Goal: Task Accomplishment & Management: Use online tool/utility

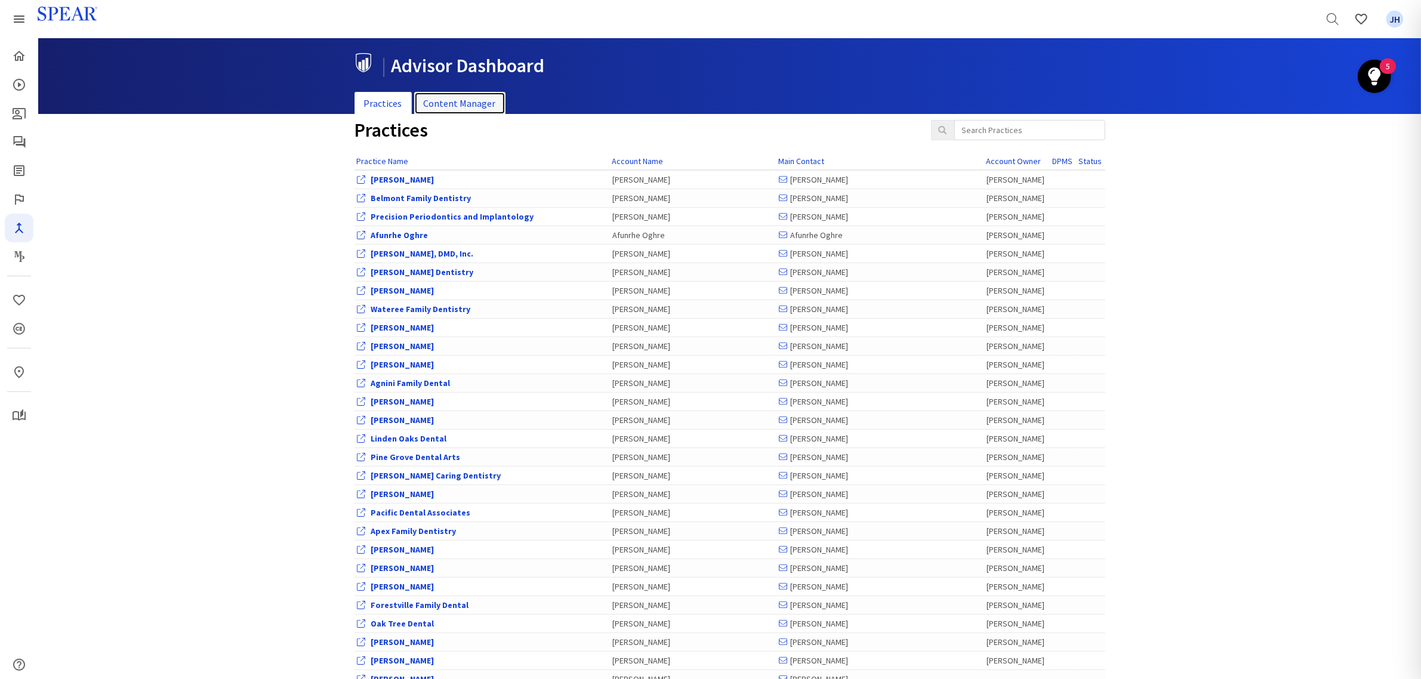
click at [463, 106] on link "Content Manager" at bounding box center [459, 103] width 91 height 23
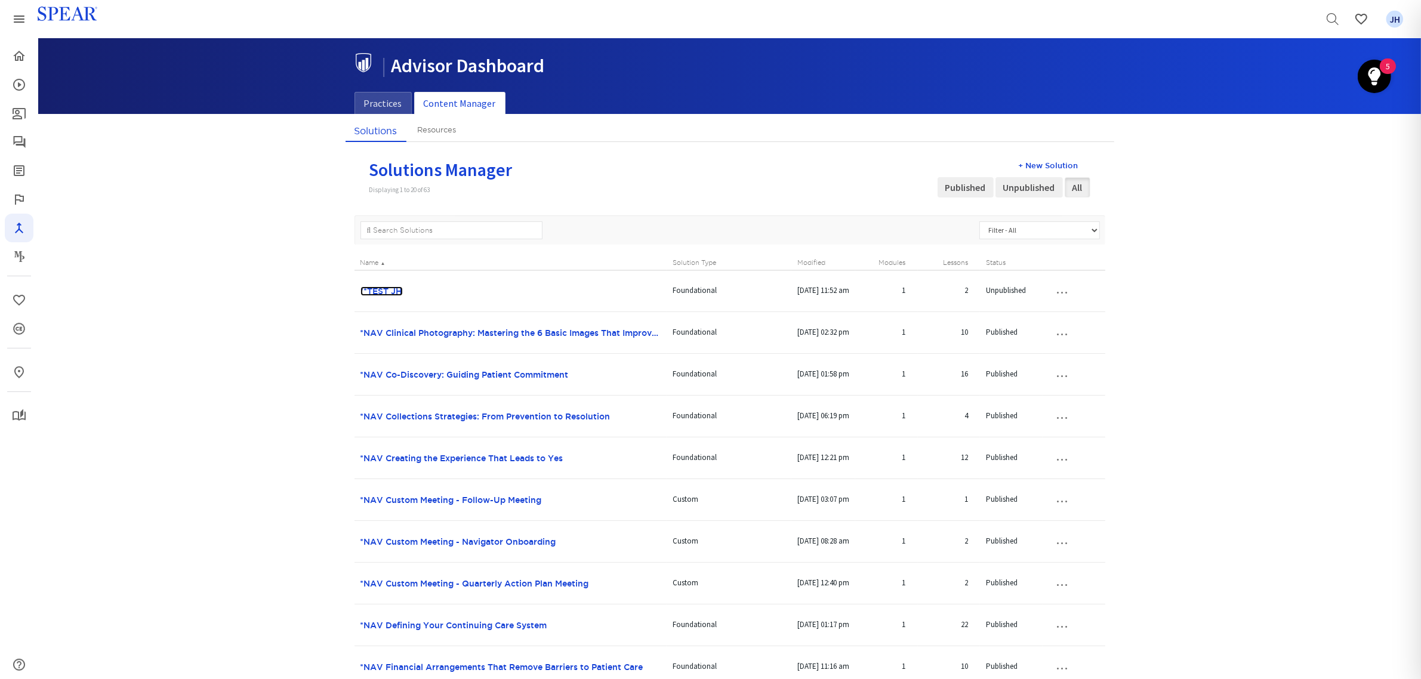
click at [395, 291] on link "**TEST JH" at bounding box center [381, 291] width 42 height 10
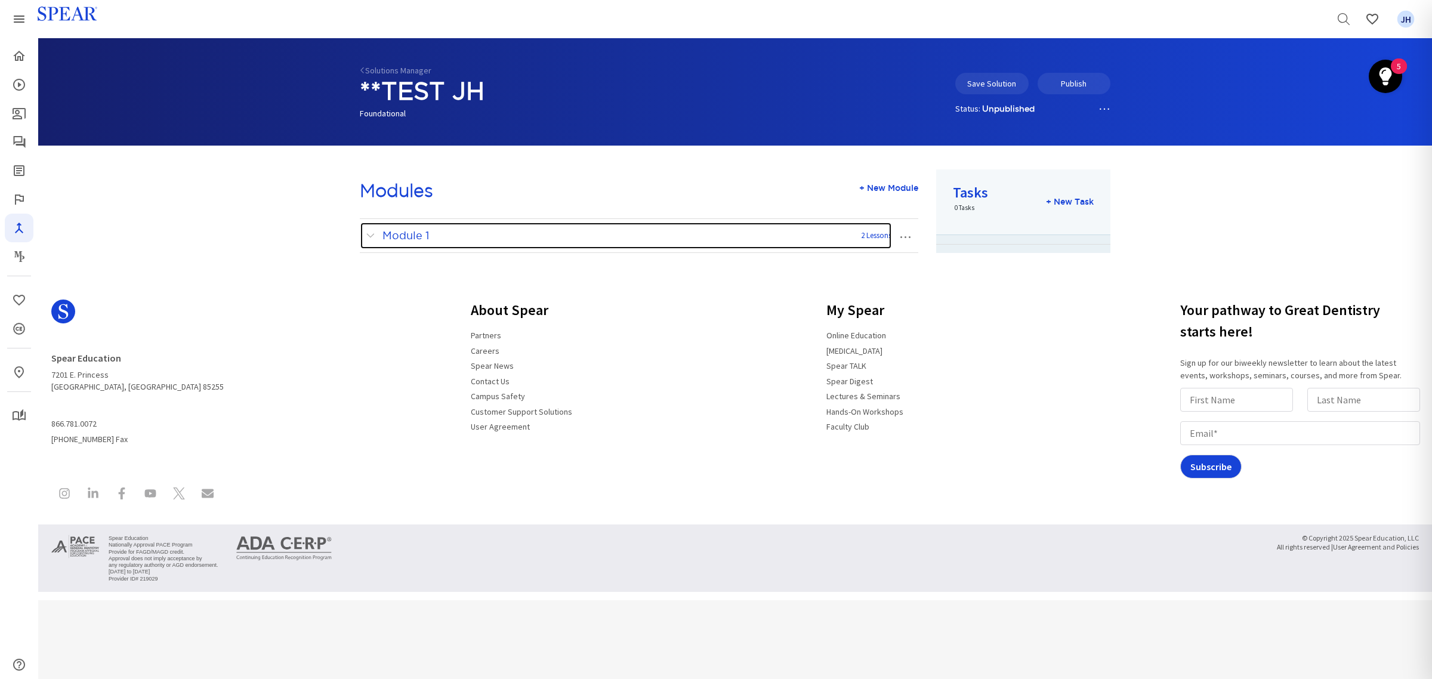
click at [368, 234] on span at bounding box center [373, 236] width 15 height 16
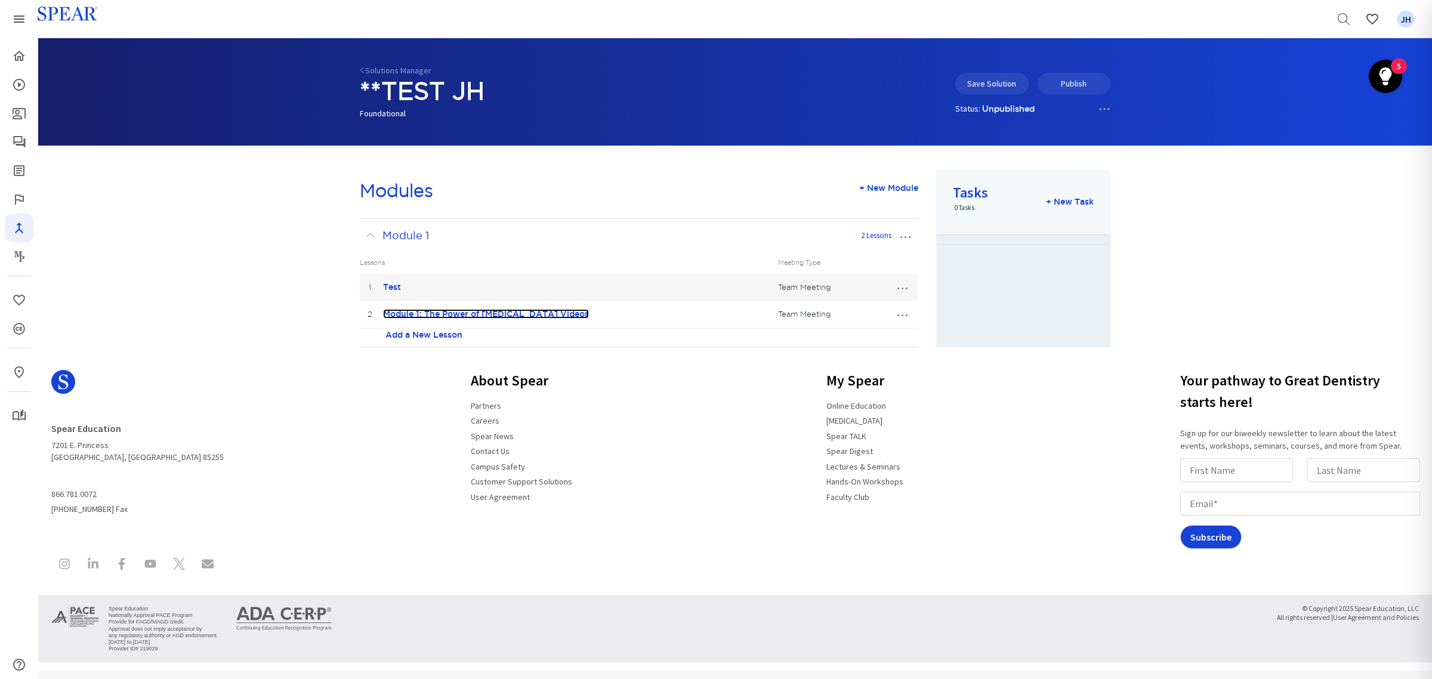
click at [495, 316] on link "Module 1: The Power of [MEDICAL_DATA] Videos" at bounding box center [486, 314] width 206 height 10
click at [900, 297] on button "…" at bounding box center [902, 286] width 26 height 19
click at [864, 338] on link "Edit Lesson" at bounding box center [862, 336] width 106 height 16
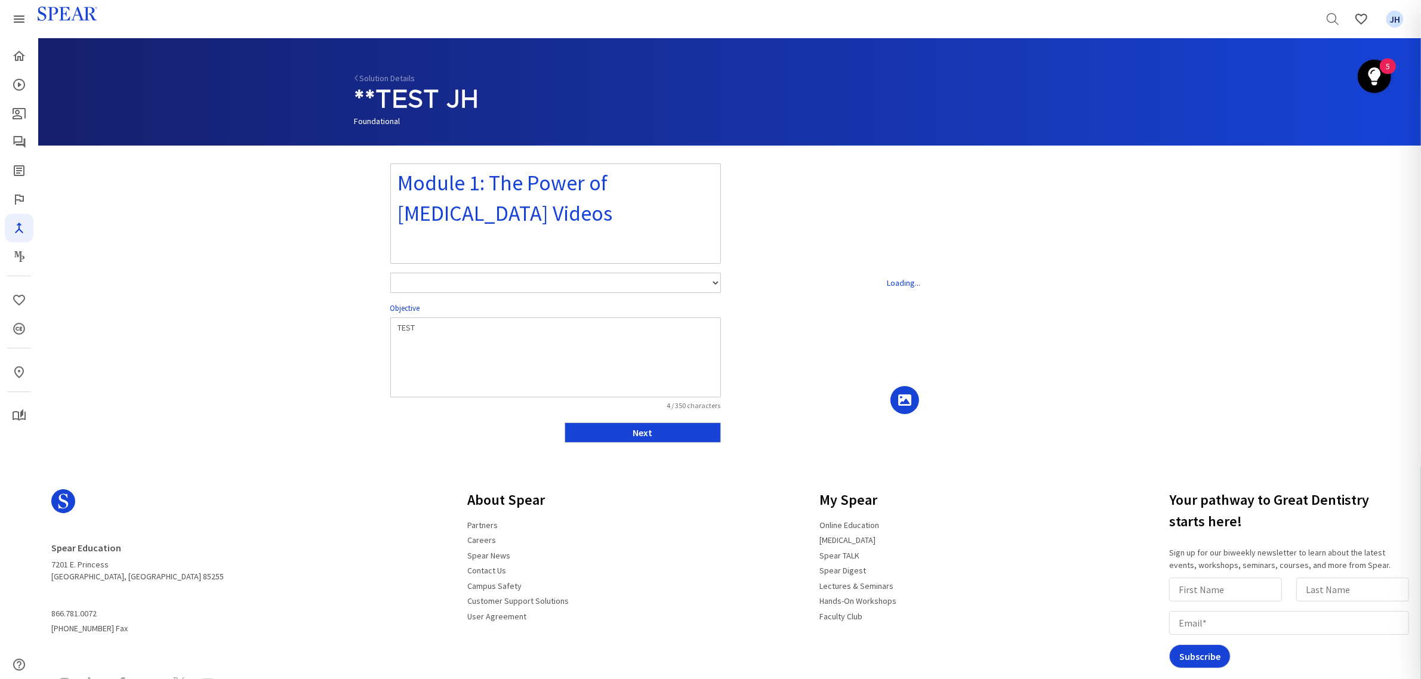
select select "number:1"
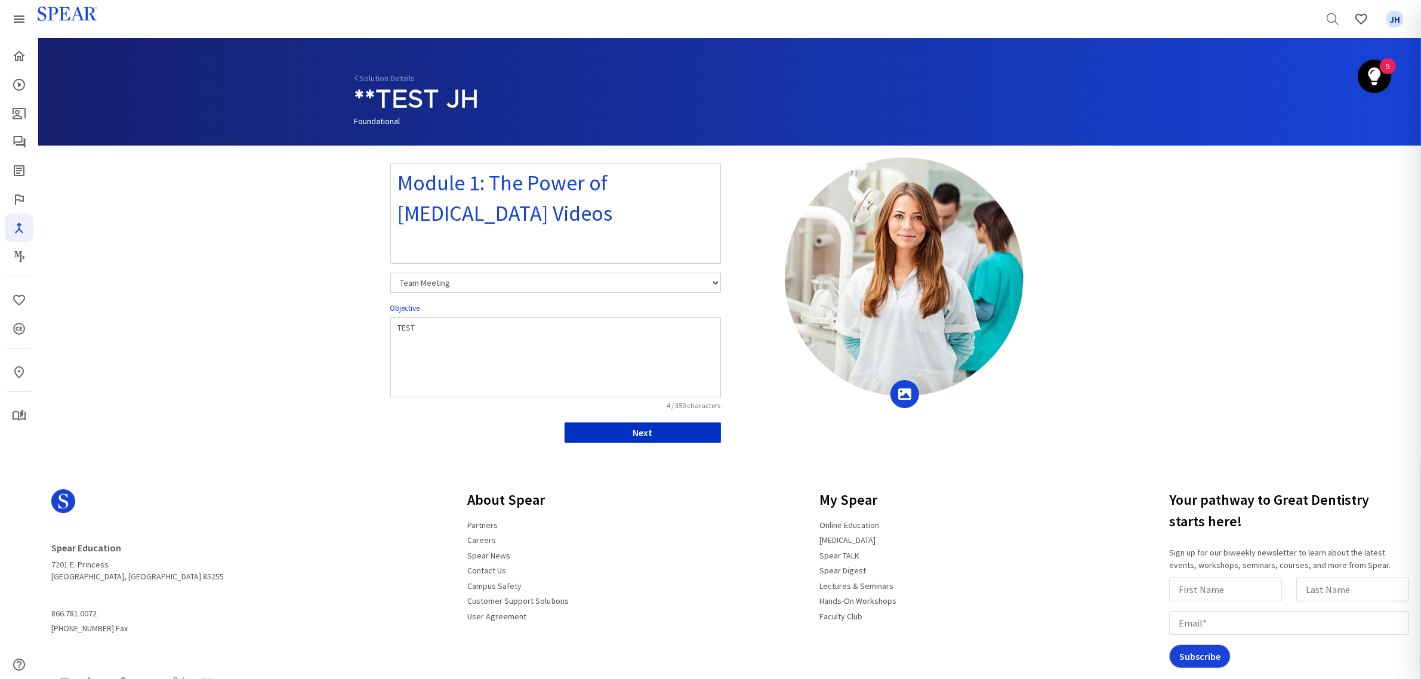
click at [688, 433] on button "Next" at bounding box center [642, 432] width 156 height 20
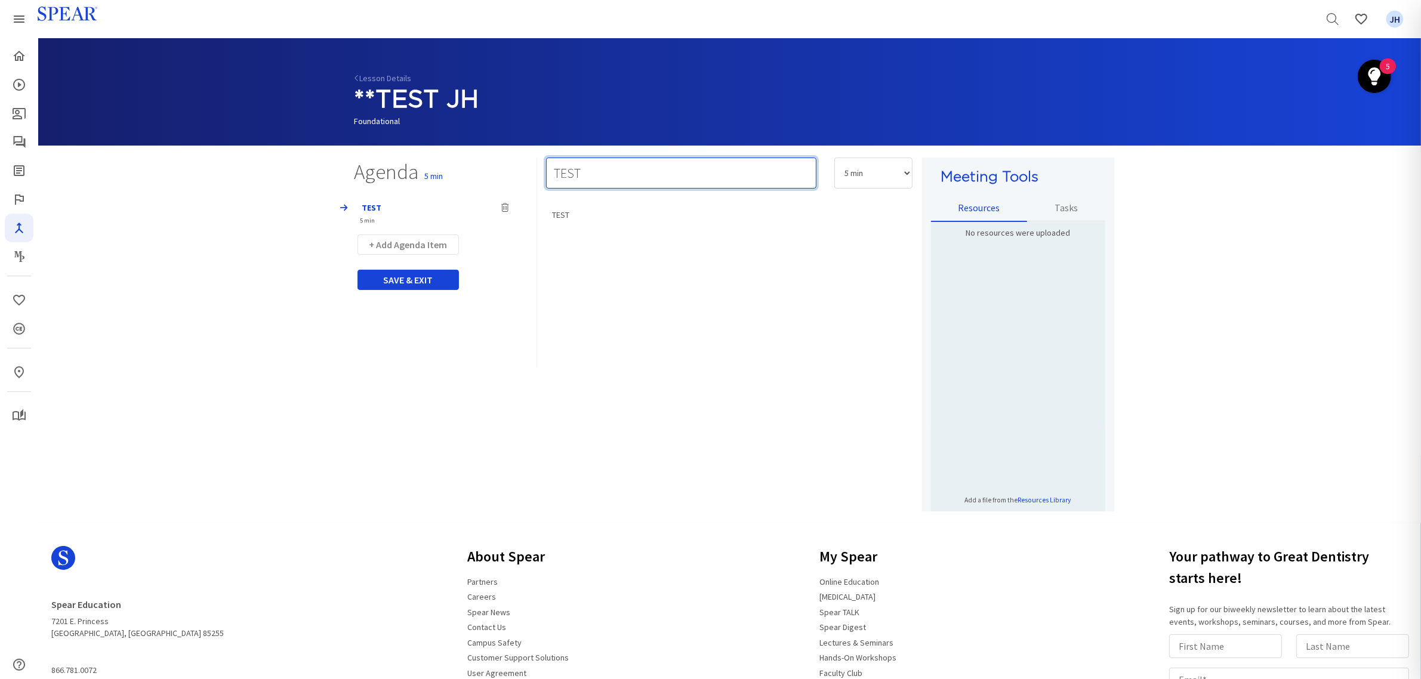
drag, startPoint x: 556, startPoint y: 174, endPoint x: 592, endPoint y: 177, distance: 35.9
click at [592, 177] on input "TEST" at bounding box center [681, 173] width 270 height 31
paste input "ACTIVITY 1: VIDEO SELECTION & SCRIPT COMMUNICATION PRACTICE"
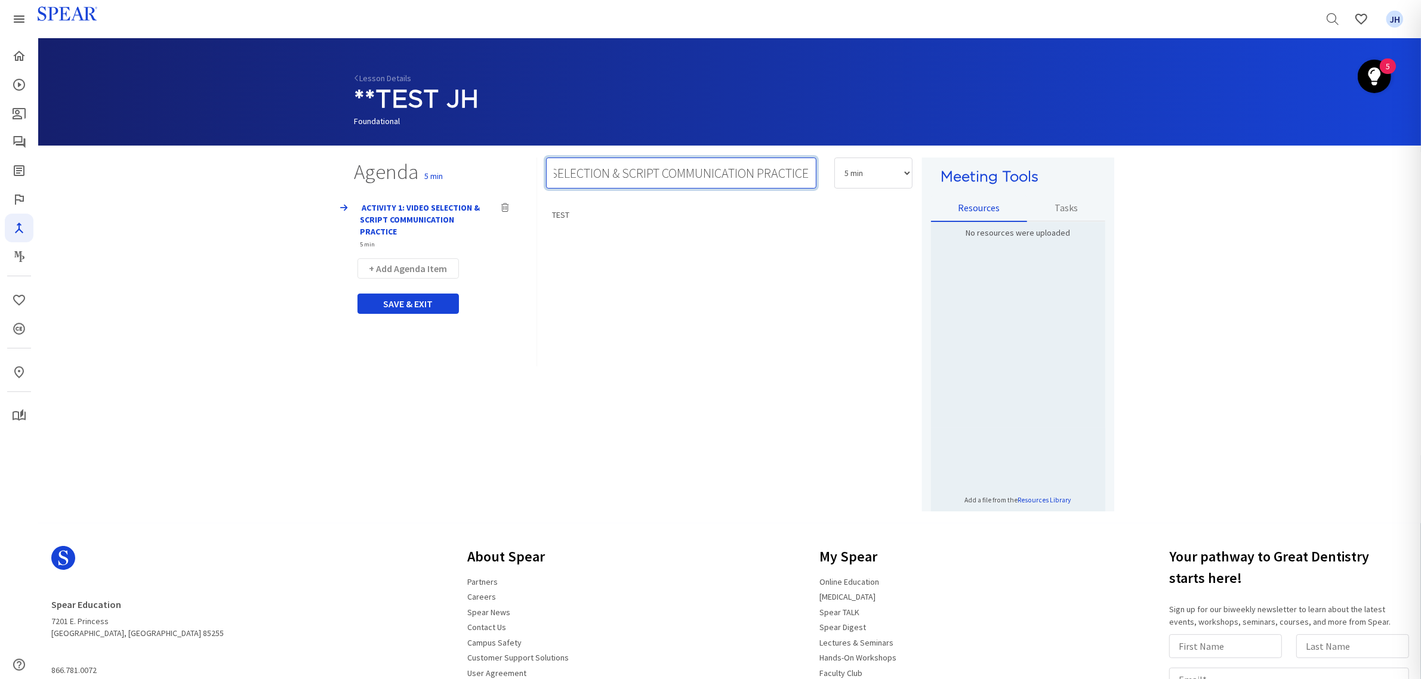
click at [659, 174] on input "ACTIVITY 1: VIDEO SELECTION & SCRIPT COMMUNICATION PRACTICE" at bounding box center [681, 173] width 270 height 31
type input "ACTIVITY 1: VIDEO SELECTION & COMMUNICATION PRACTICE"
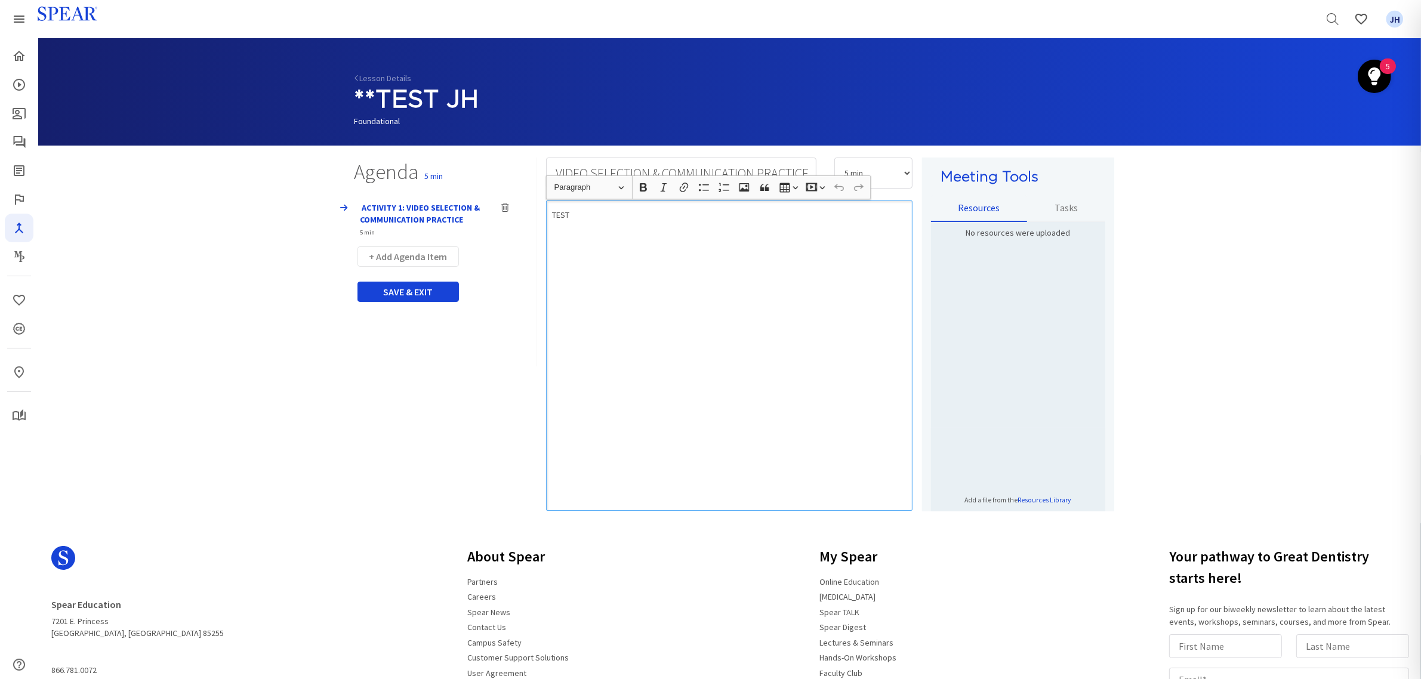
click at [643, 218] on p "TEST" at bounding box center [729, 215] width 355 height 12
click at [433, 292] on button "SAVE & EXIT" at bounding box center [407, 292] width 101 height 20
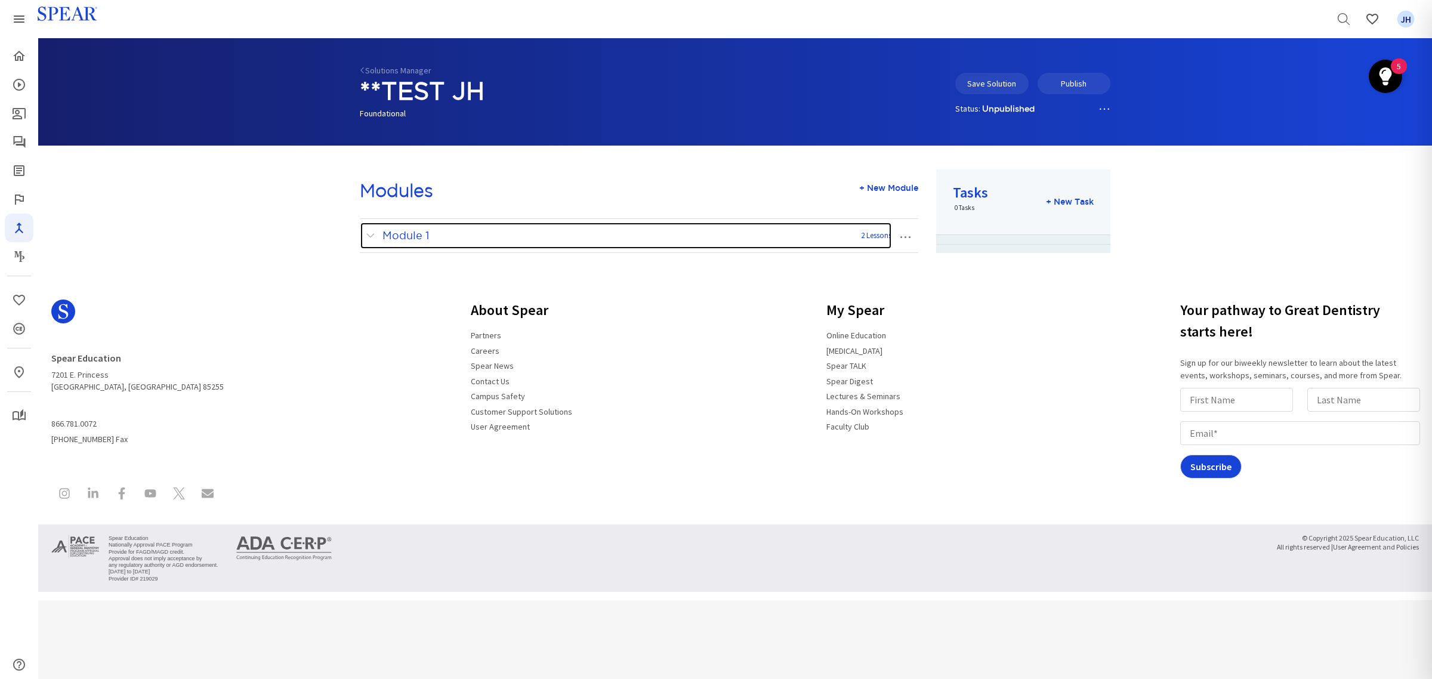
click at [373, 236] on span at bounding box center [373, 236] width 15 height 16
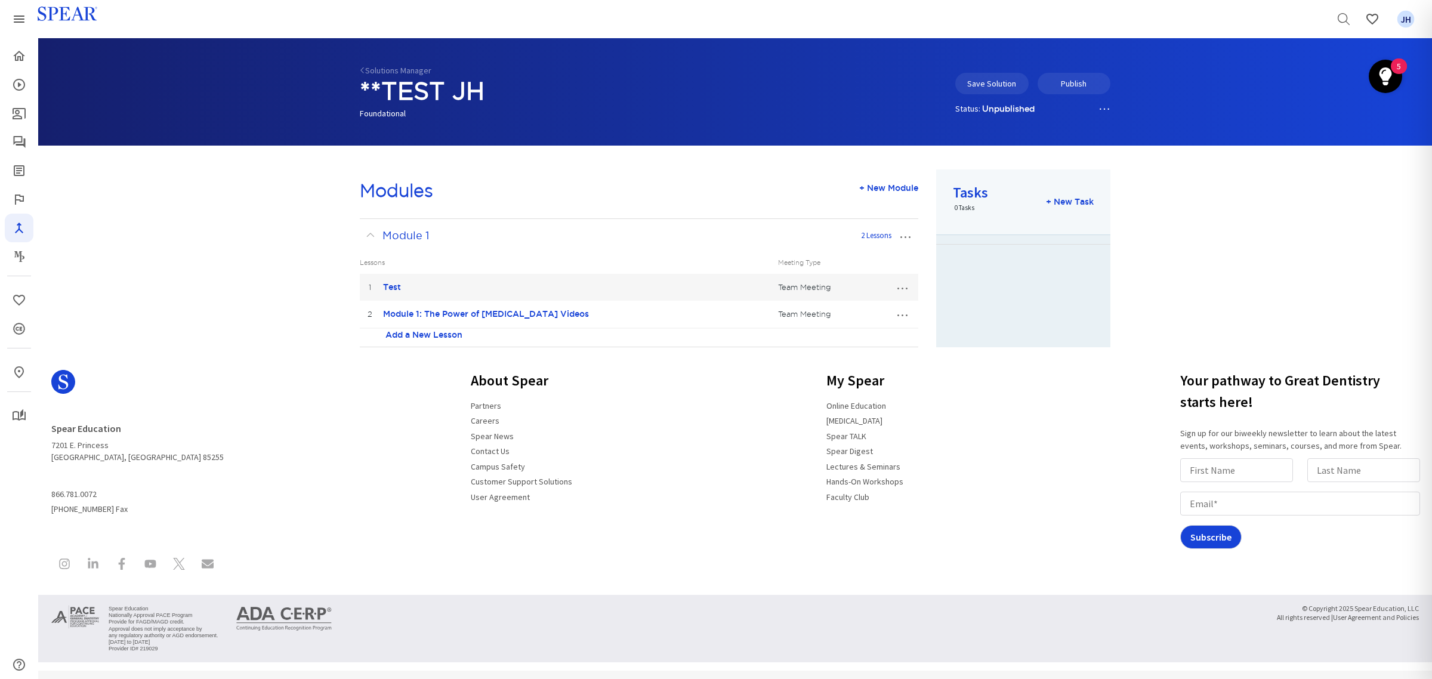
click at [903, 297] on button "…" at bounding box center [902, 286] width 26 height 19
click at [859, 339] on link "Edit Lesson" at bounding box center [862, 336] width 106 height 16
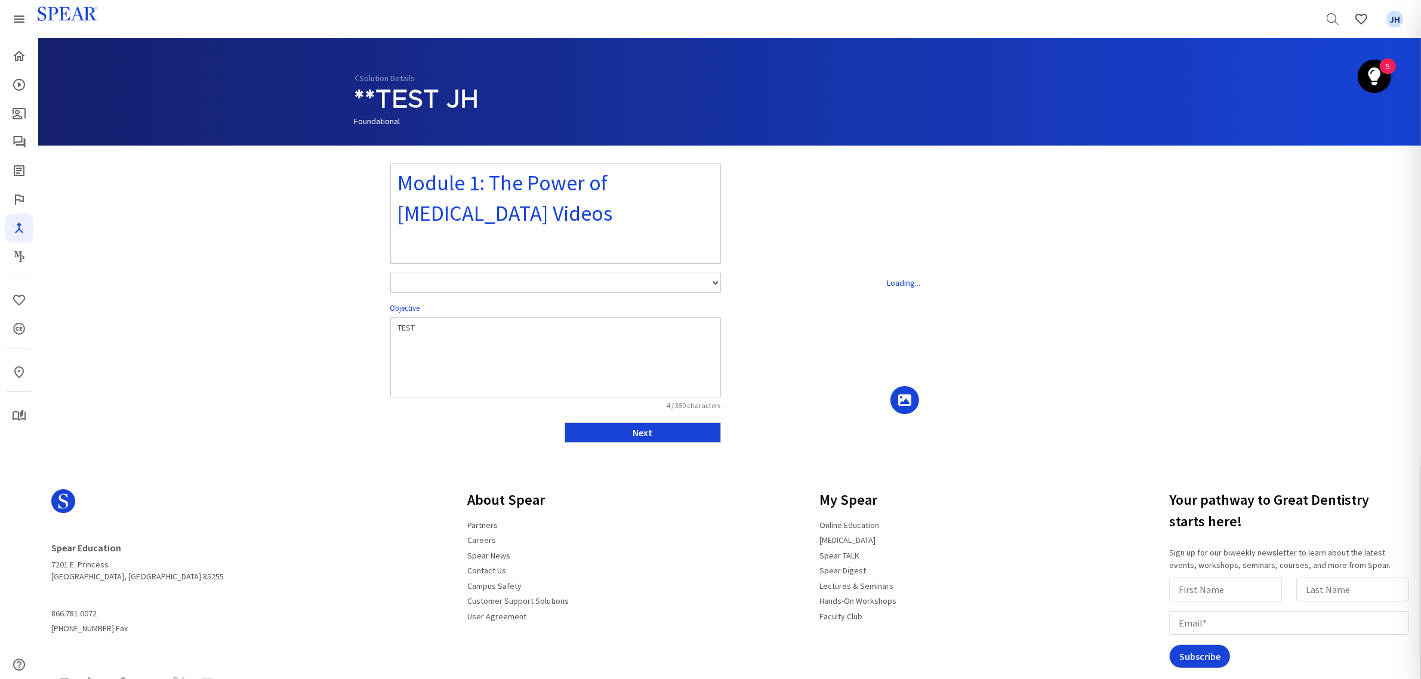
select select "number:1"
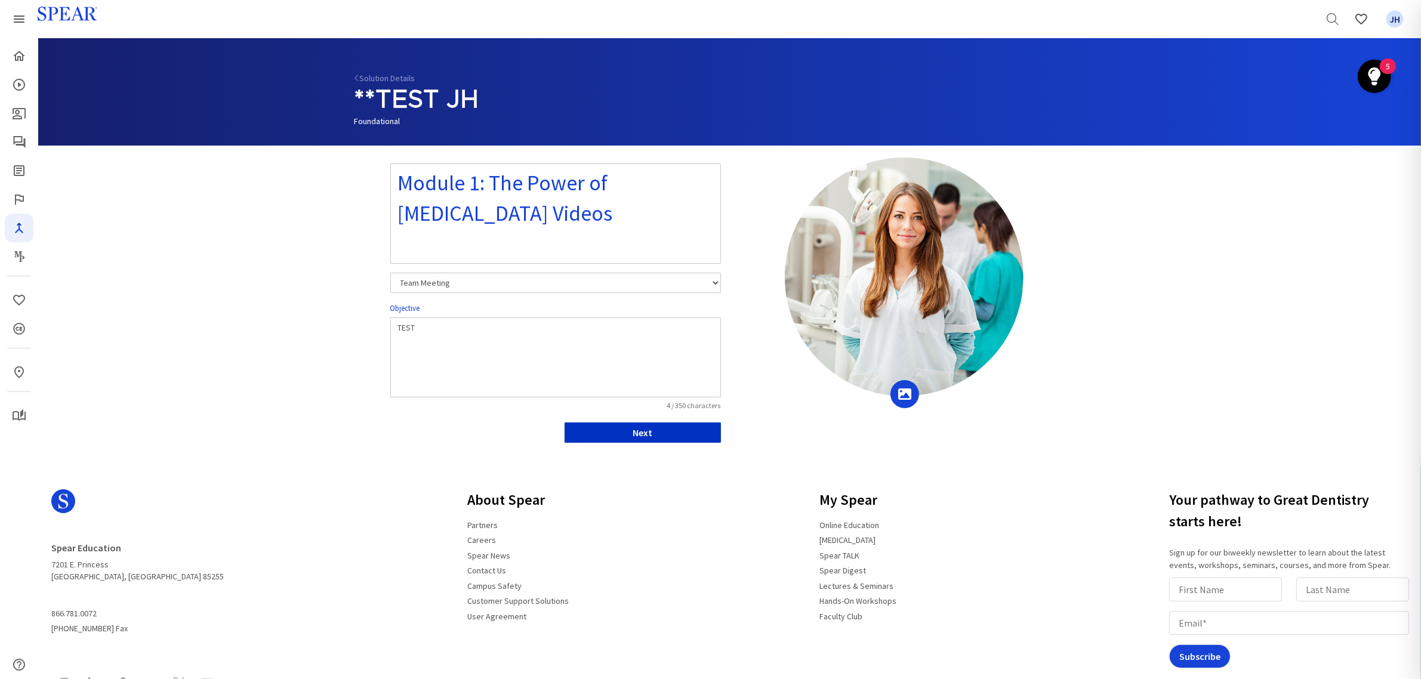
click at [687, 431] on button "Next" at bounding box center [642, 432] width 156 height 20
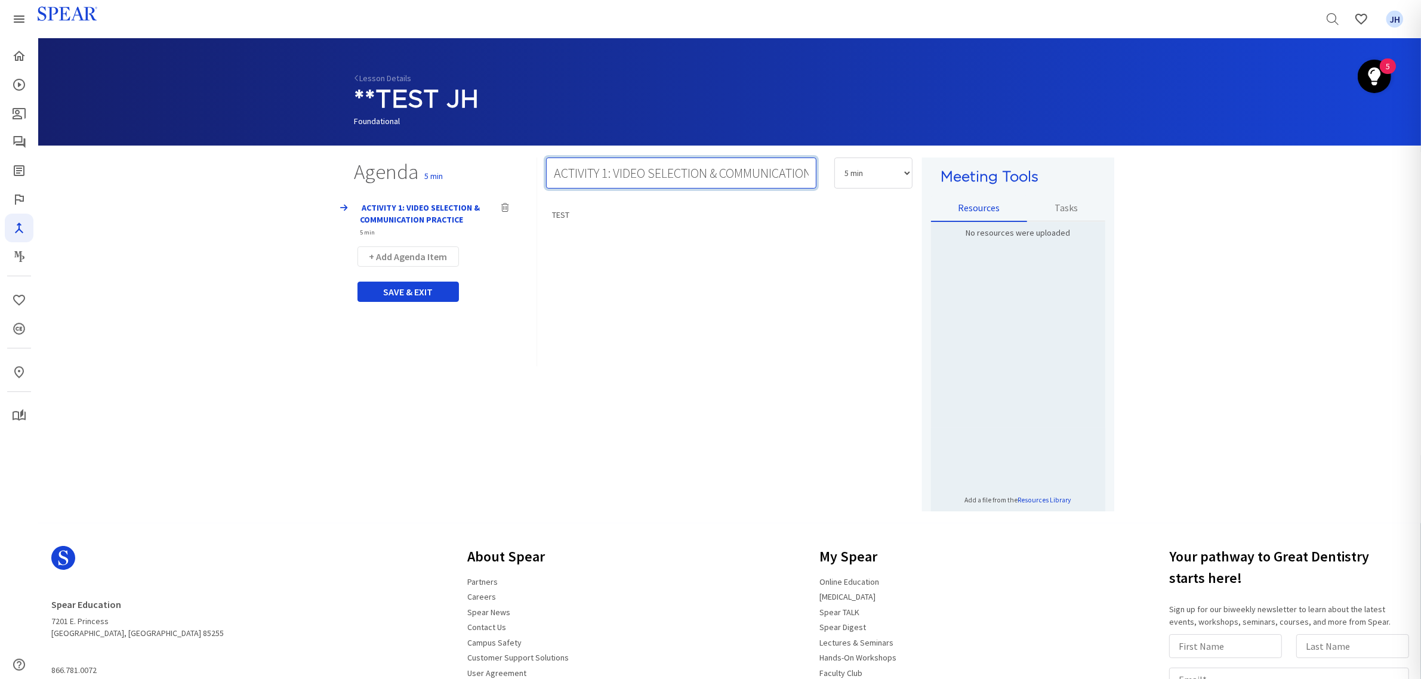
drag, startPoint x: 615, startPoint y: 173, endPoint x: 675, endPoint y: 156, distance: 62.5
click at [616, 172] on input "ACTIVITY 1: VIDEO SELECTION & COMMUNICATION PRACTICE" at bounding box center [681, 173] width 270 height 31
type input "ACTIVITY 1: [MEDICAL_DATA] VIDEO SELECTION & COMMUNICATION PRACTICE"
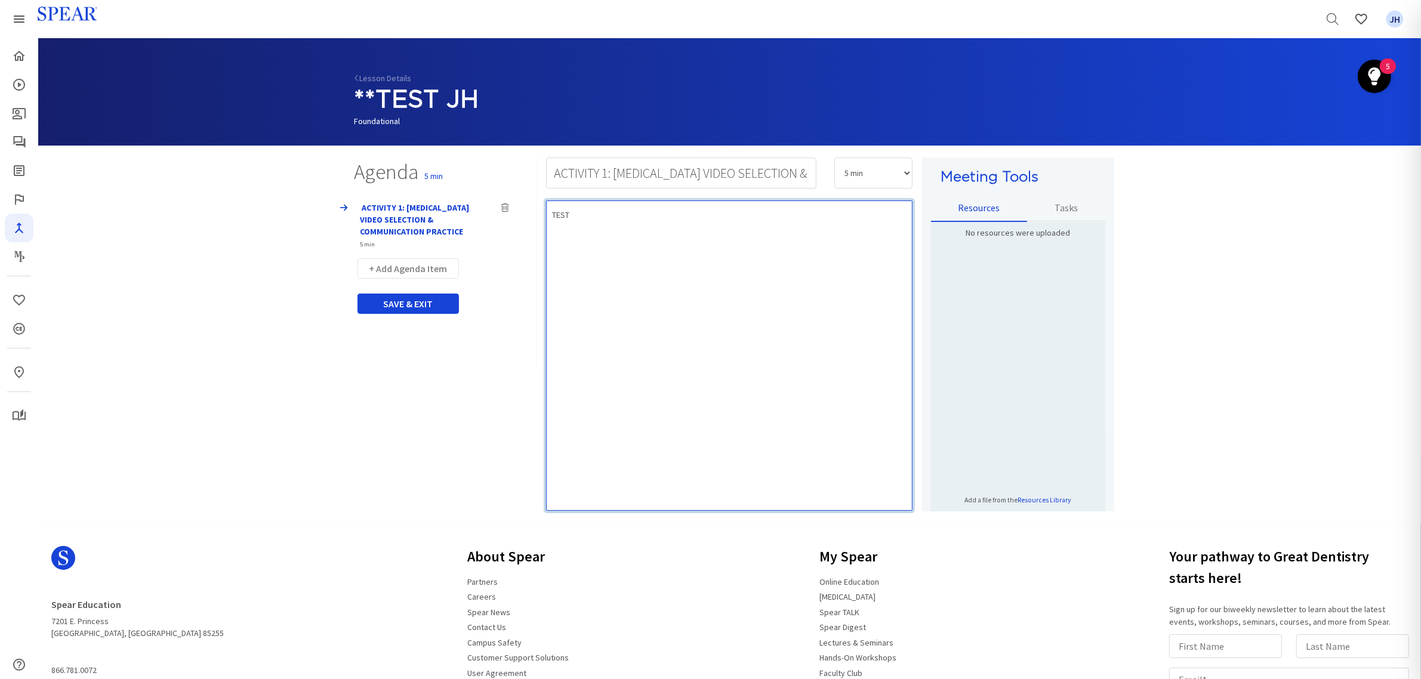
click at [762, 227] on div "TEST" at bounding box center [729, 355] width 366 height 310
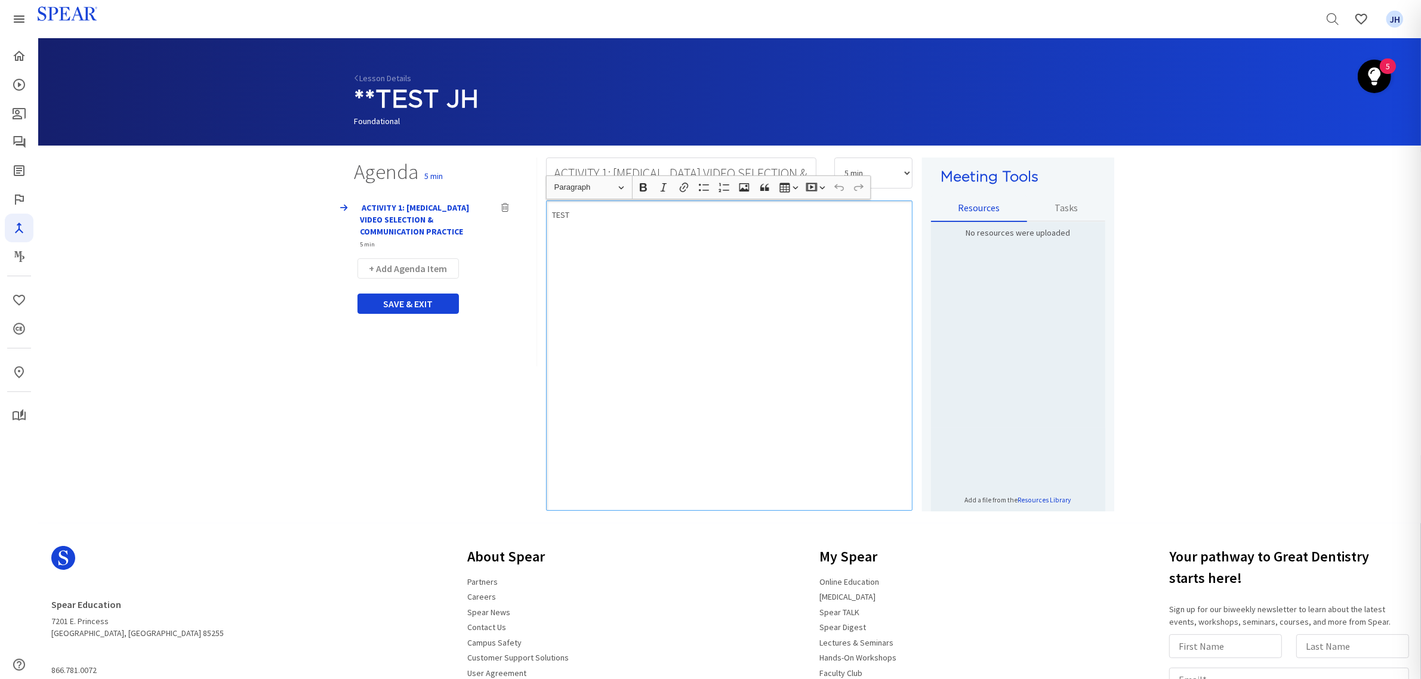
click at [740, 234] on div "TEST" at bounding box center [729, 355] width 366 height 310
click at [21, 89] on icon "Courses" at bounding box center [19, 85] width 12 height 12
